Goal: Task Accomplishment & Management: Manage account settings

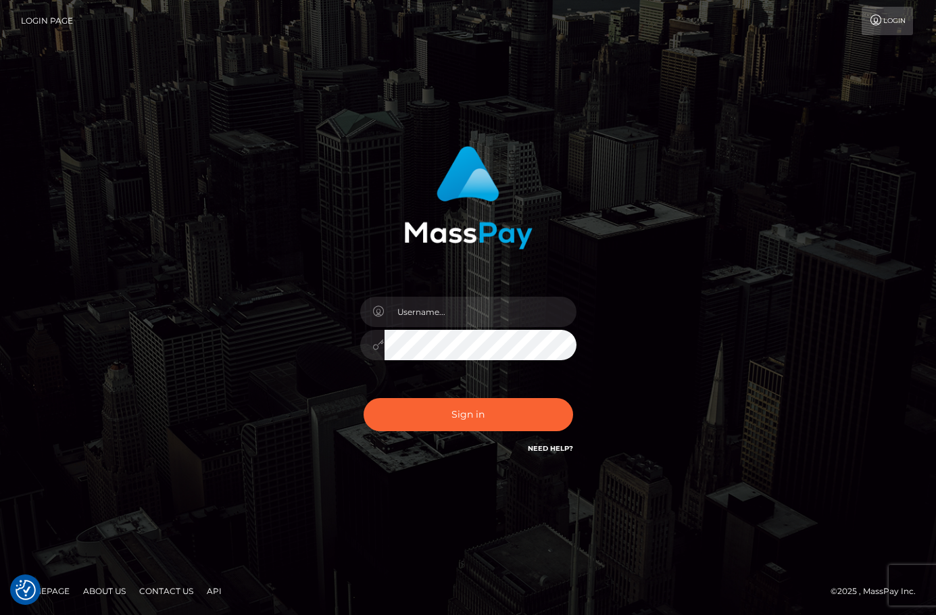
click at [460, 327] on div at bounding box center [468, 338] width 237 height 103
click at [458, 312] on input "text" at bounding box center [481, 312] width 192 height 30
type input "christianc.xcite"
click at [470, 416] on button "Sign in" at bounding box center [469, 414] width 210 height 33
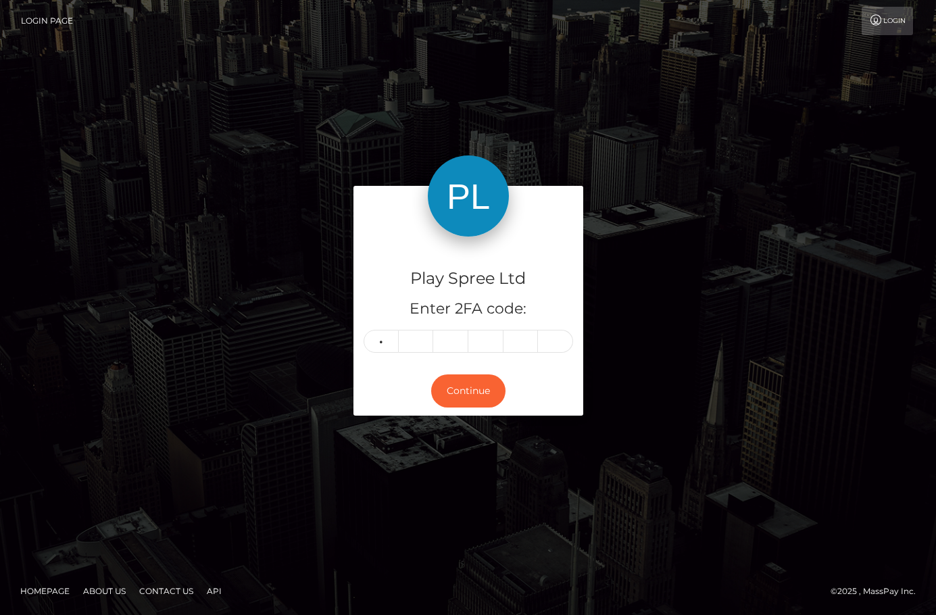
type input "5"
type input "0"
type input "7"
type input "6"
type input "5"
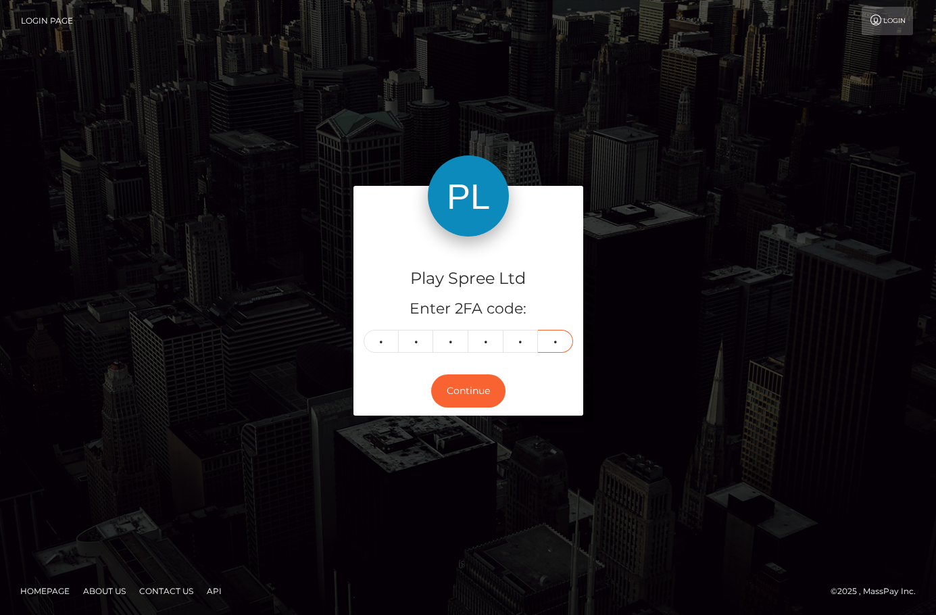
type input "8"
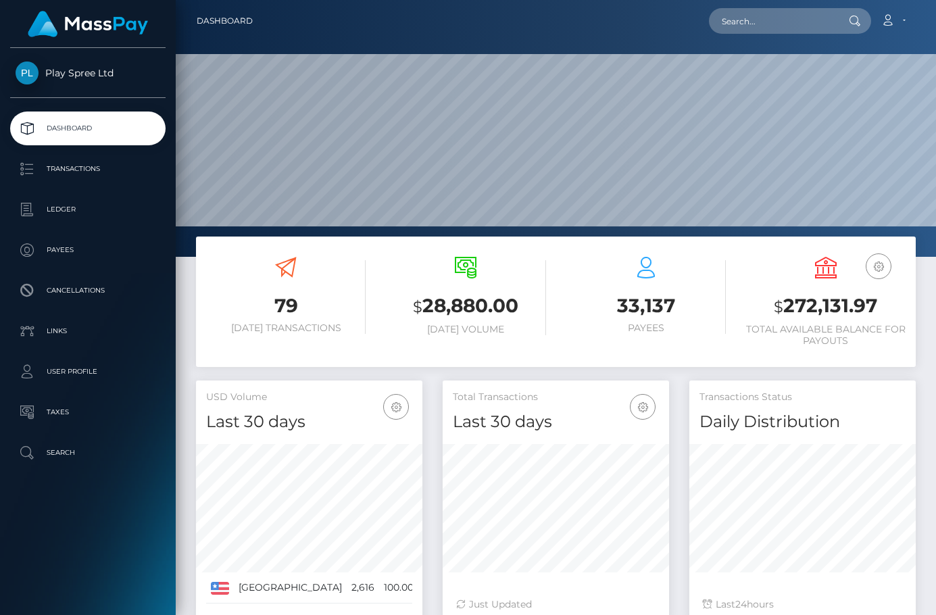
scroll to position [240, 226]
click at [831, 310] on h3 "$ 272,131.97" at bounding box center [826, 307] width 160 height 28
copy h3 "272,131.97"
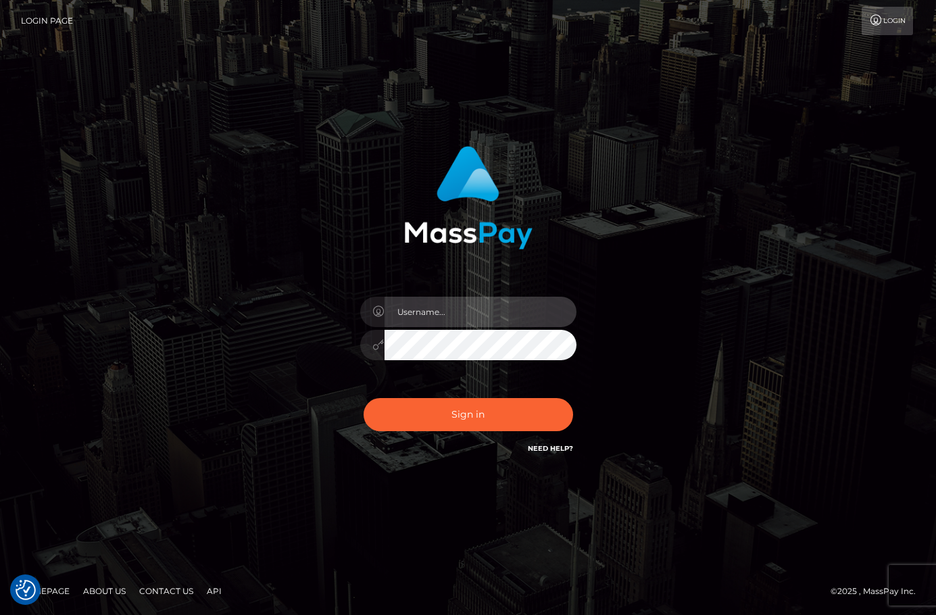
click at [435, 320] on input "text" at bounding box center [481, 312] width 192 height 30
type input "christianc.xcite"
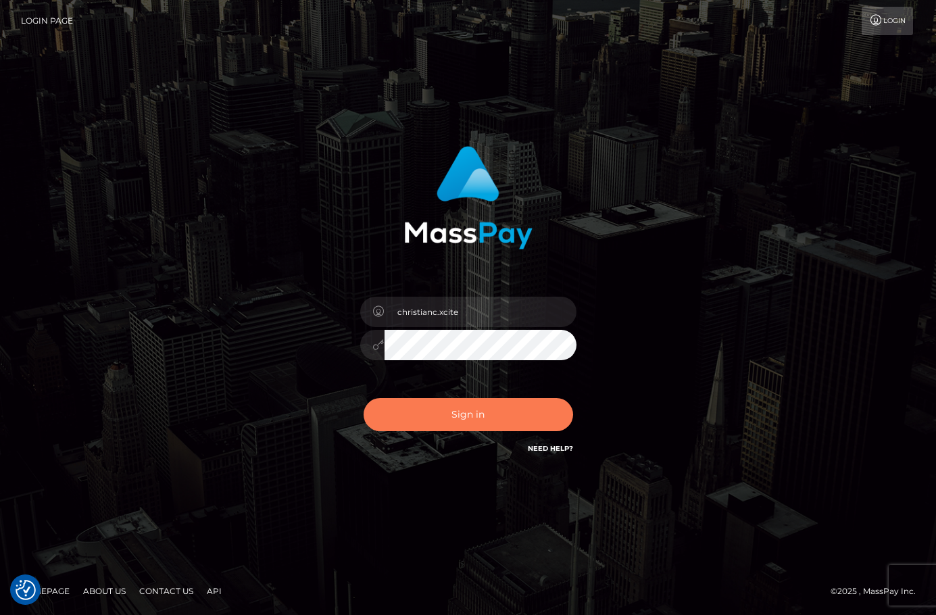
click at [518, 411] on button "Sign in" at bounding box center [469, 414] width 210 height 33
type input "christianc.xcite"
click at [469, 418] on button "Sign in" at bounding box center [469, 414] width 210 height 33
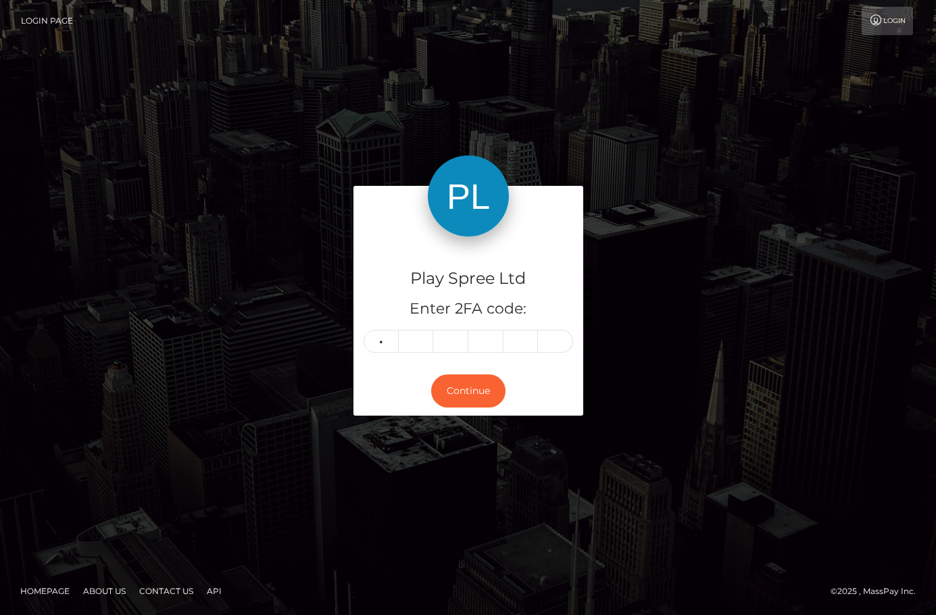
type input "4"
type input "0"
type input "6"
type input "7"
type input "1"
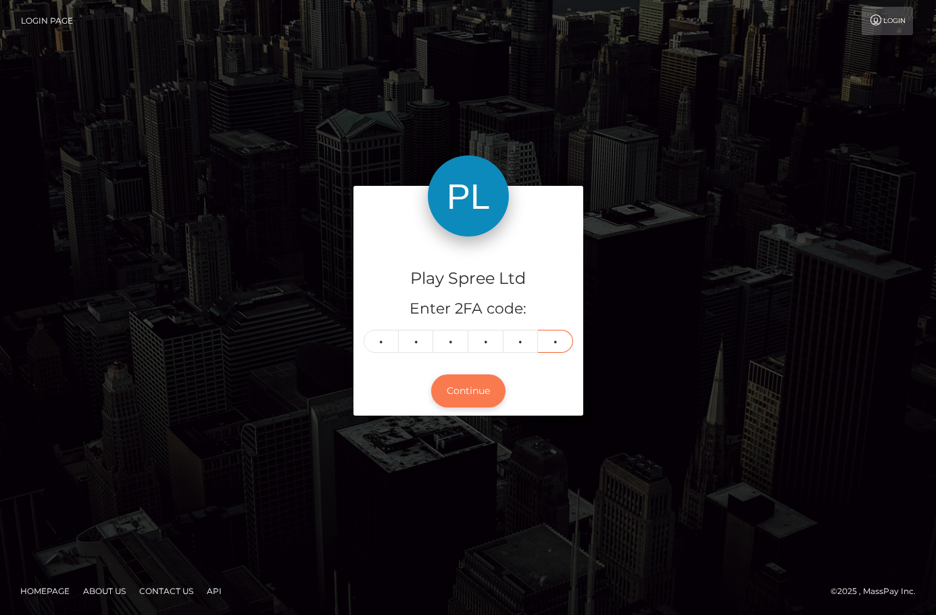
type input "2"
click at [449, 399] on button "Continue" at bounding box center [468, 390] width 74 height 33
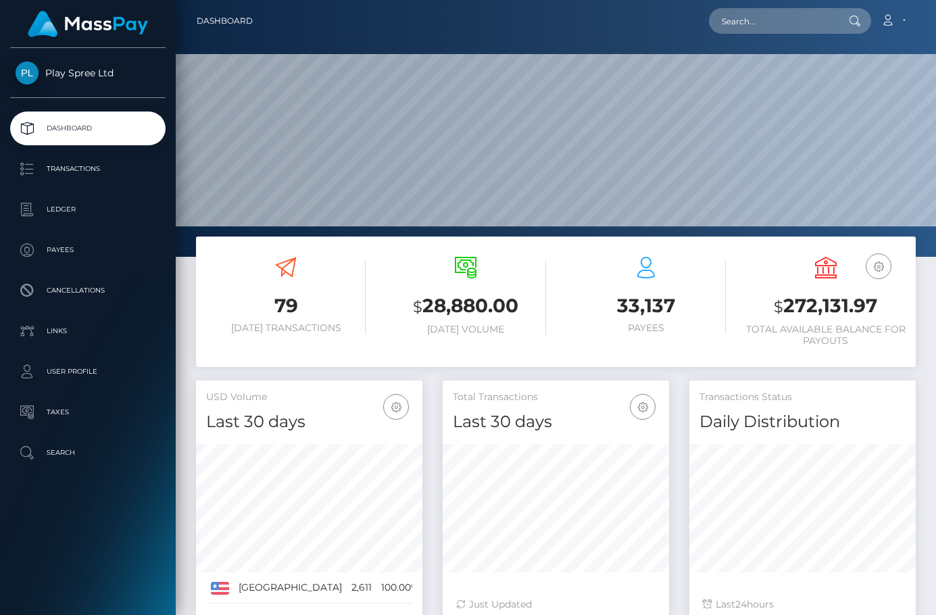
scroll to position [240, 226]
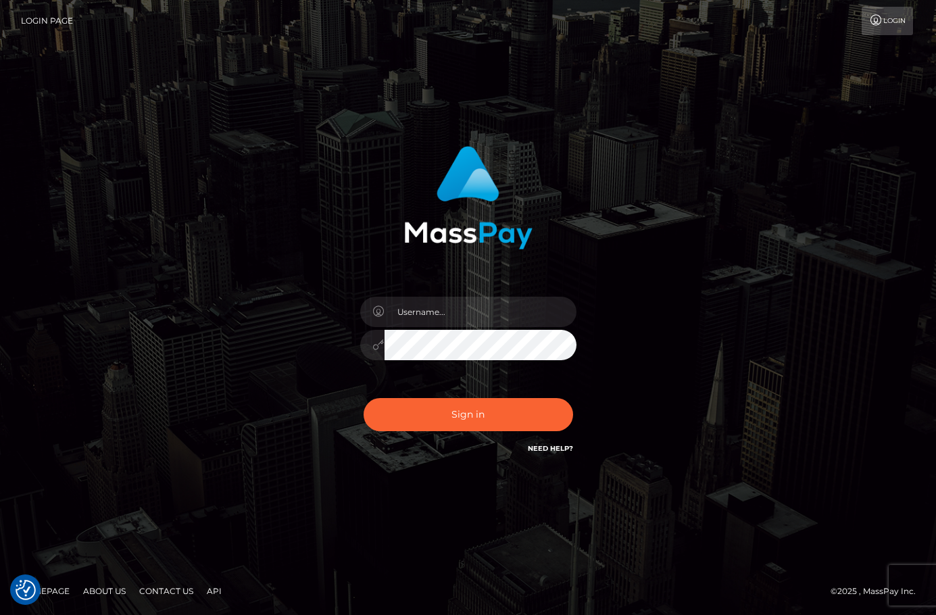
drag, startPoint x: 783, startPoint y: 125, endPoint x: 760, endPoint y: 3, distance: 124.5
click at [782, 105] on div "Sign in" at bounding box center [468, 307] width 936 height 547
